Goal: Find specific page/section

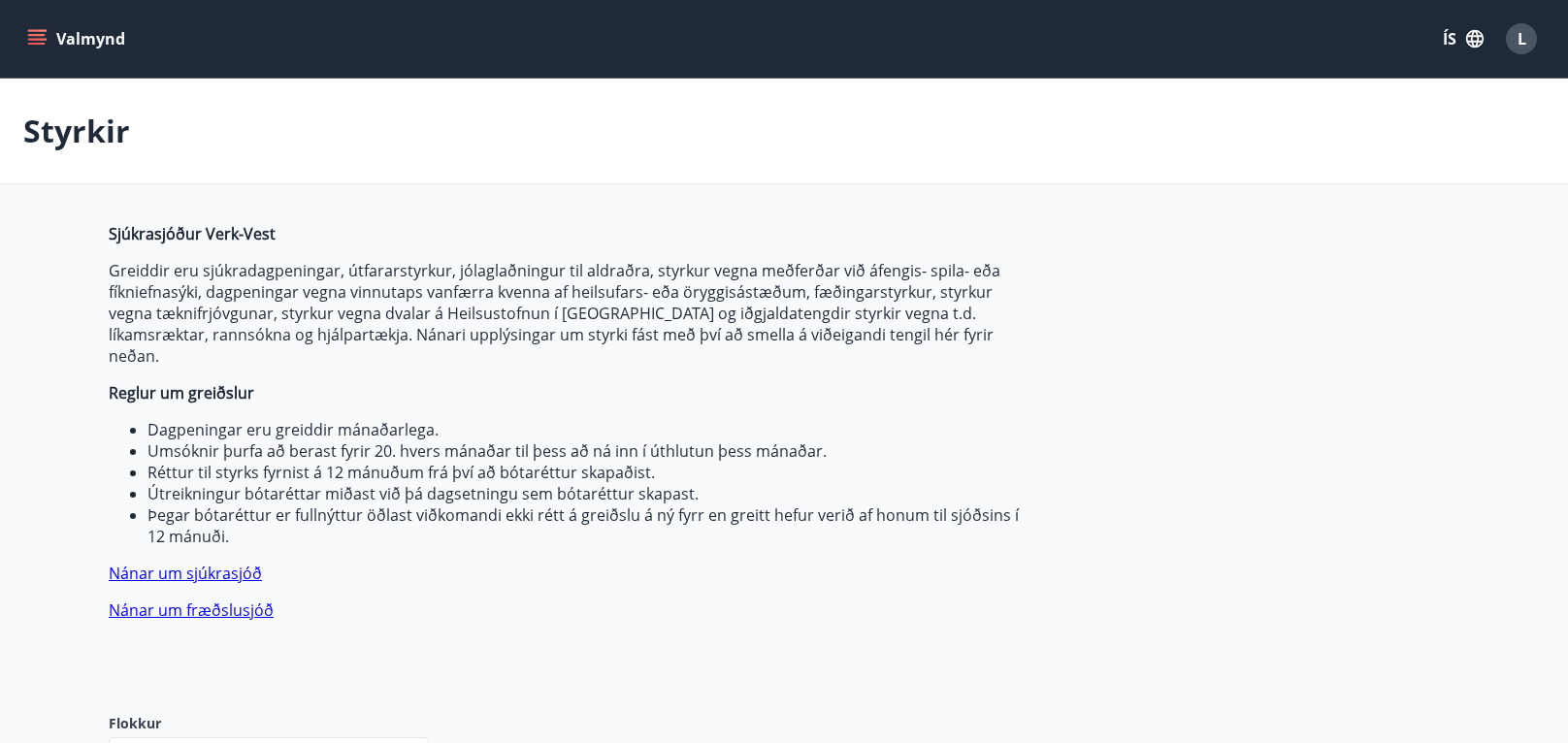
click at [1525, 43] on div "L" at bounding box center [1522, 39] width 31 height 31
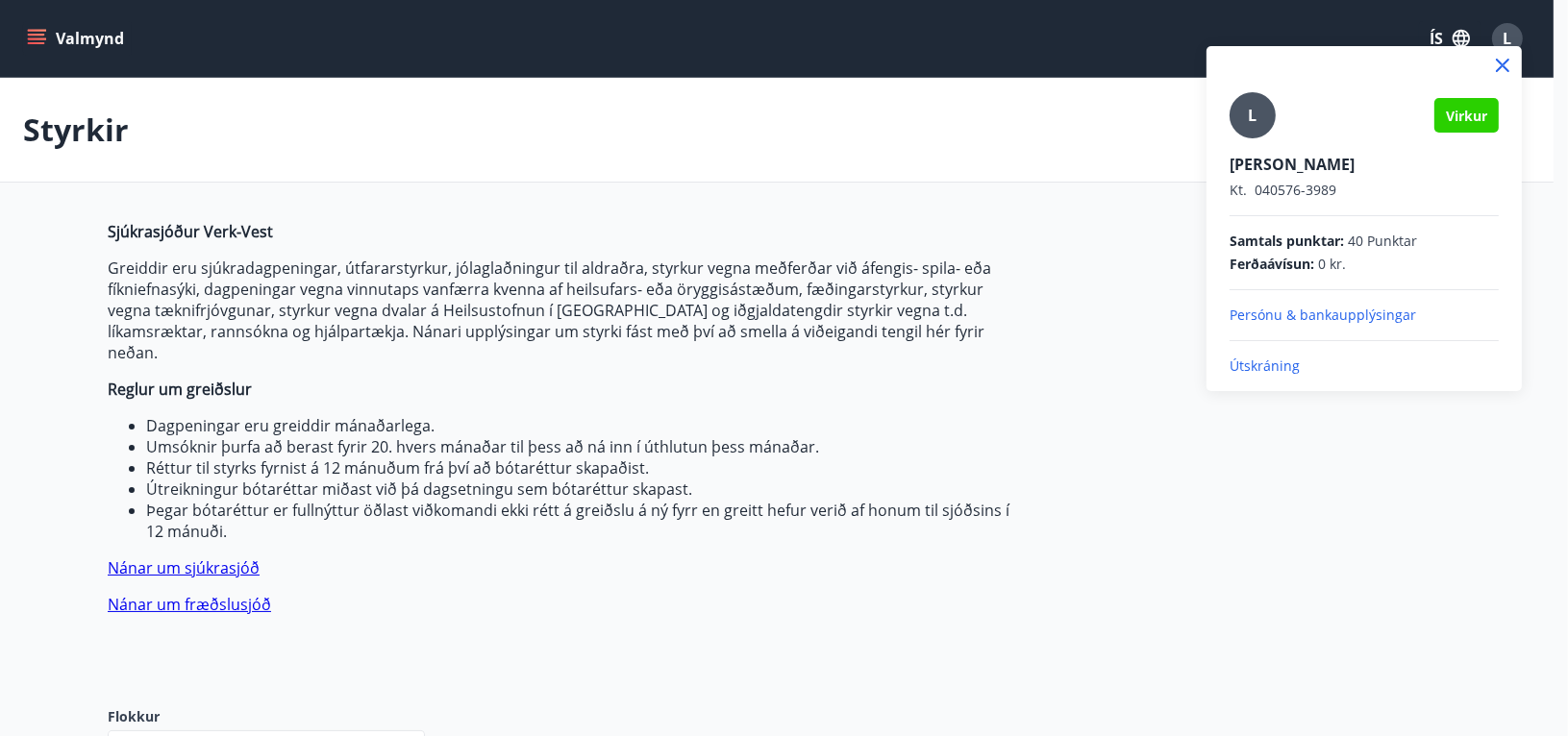
drag, startPoint x: 1269, startPoint y: 368, endPoint x: 1316, endPoint y: 381, distance: 48.8
click at [1269, 368] on p "Útskráning" at bounding box center [1364, 367] width 269 height 19
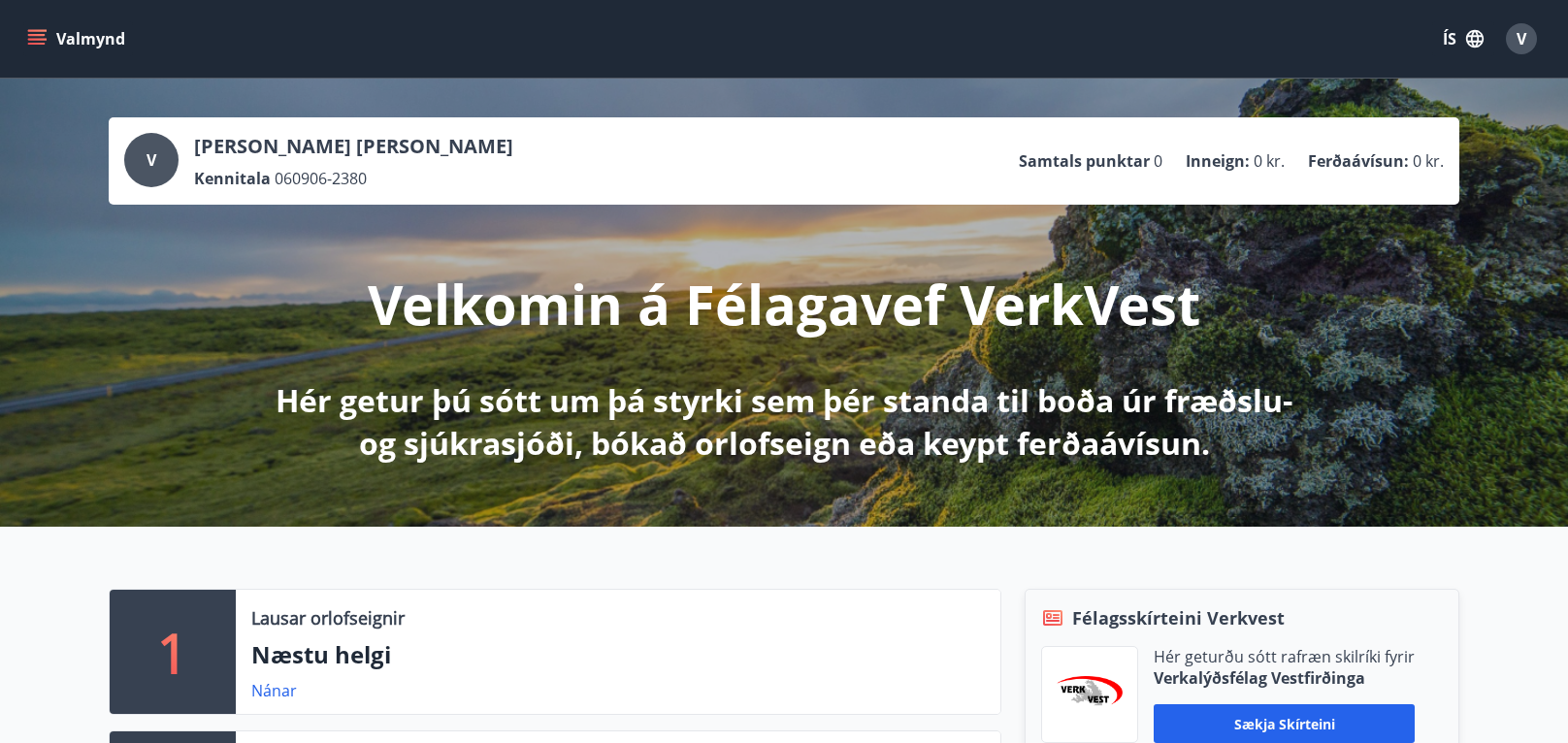
click at [35, 31] on icon "menu" at bounding box center [39, 31] width 22 height 2
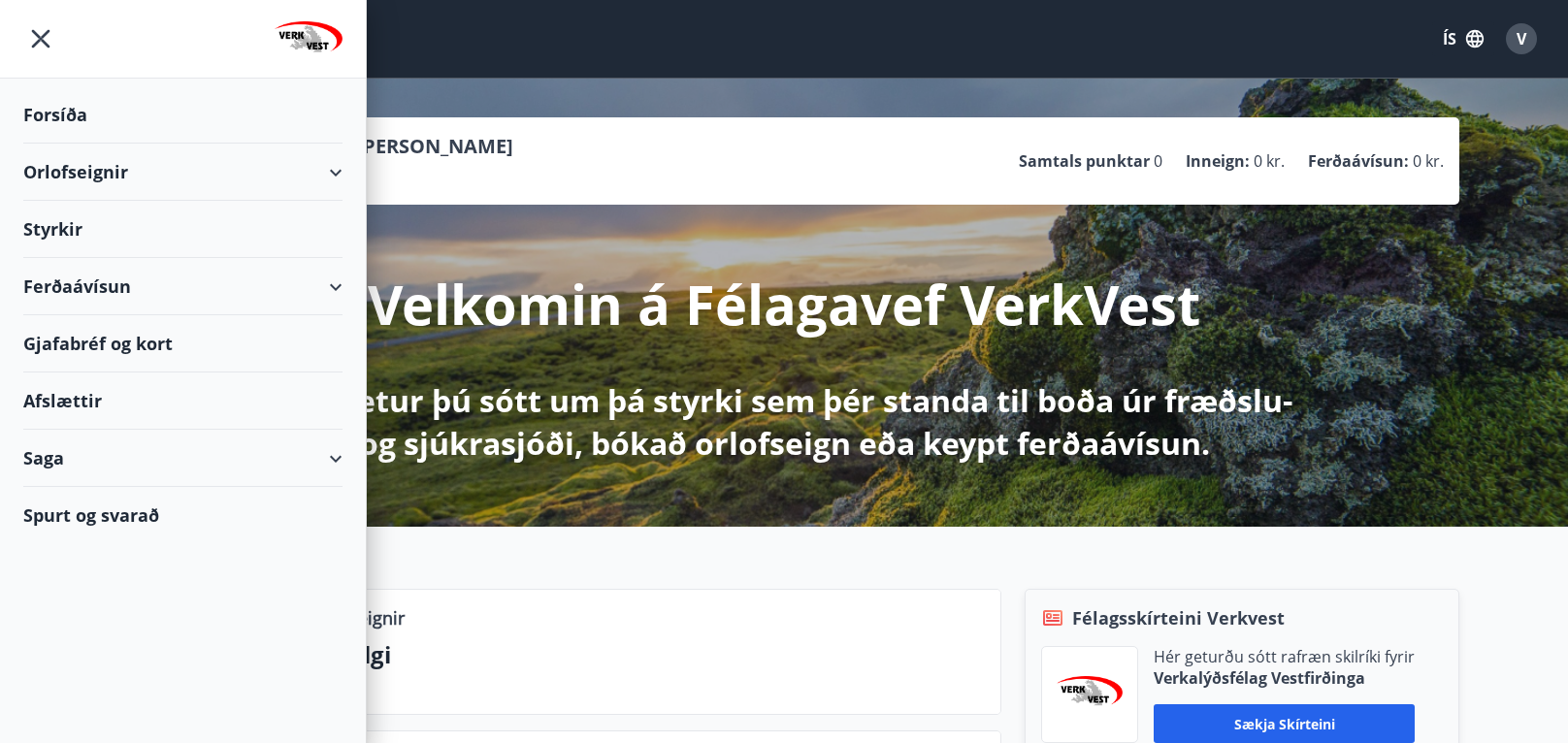
click at [108, 223] on div "Styrkir" at bounding box center [183, 230] width 319 height 57
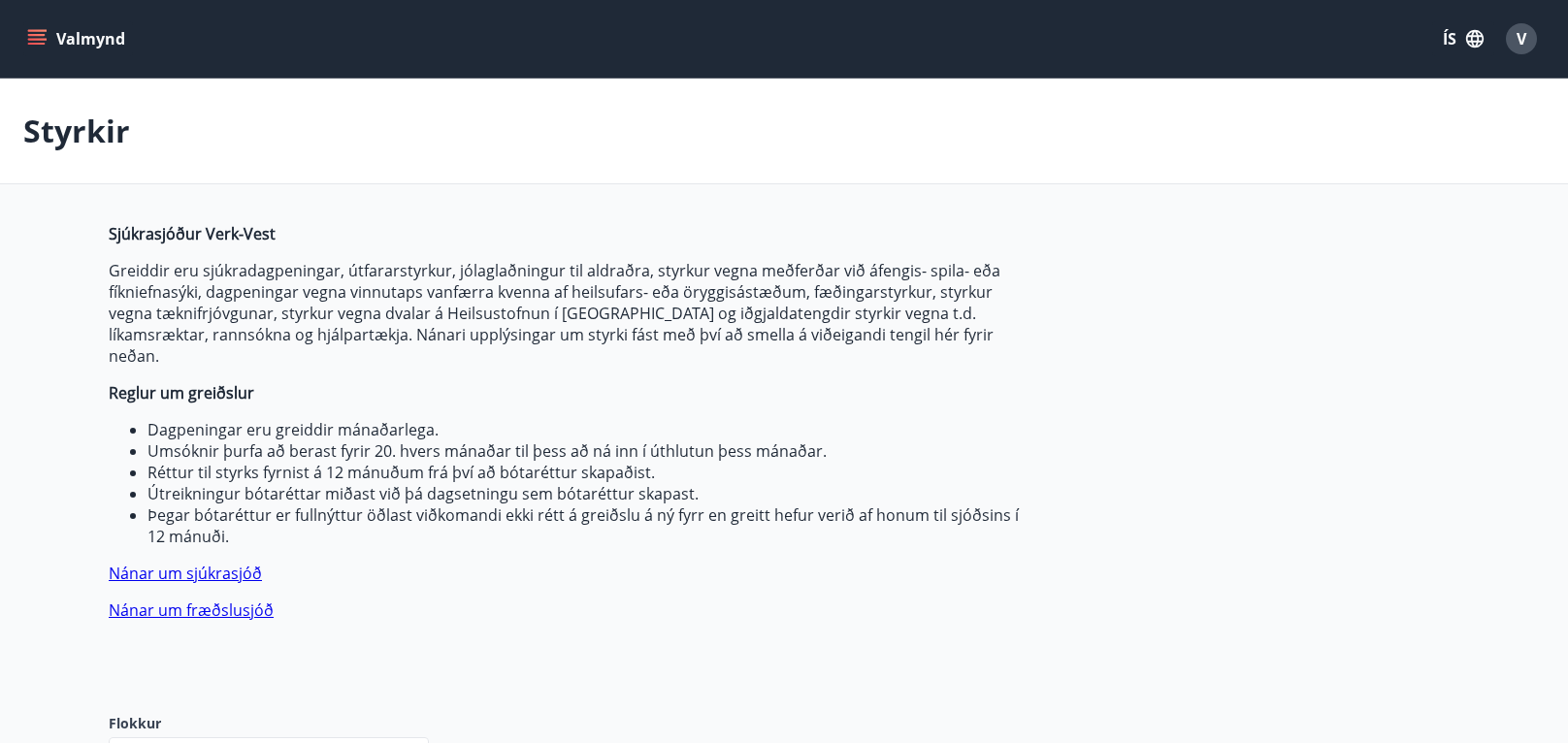
type input "***"
